Goal: Task Accomplishment & Management: Use online tool/utility

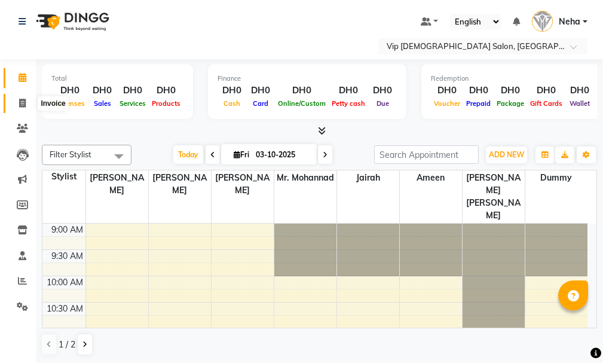
click at [20, 101] on icon at bounding box center [22, 103] width 7 height 9
select select "service"
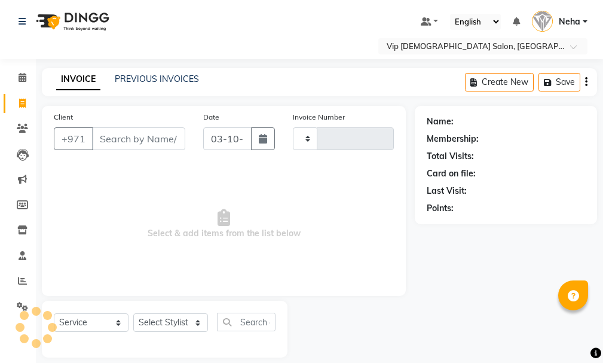
type input "2109"
select select "8415"
